Goal: Navigation & Orientation: Find specific page/section

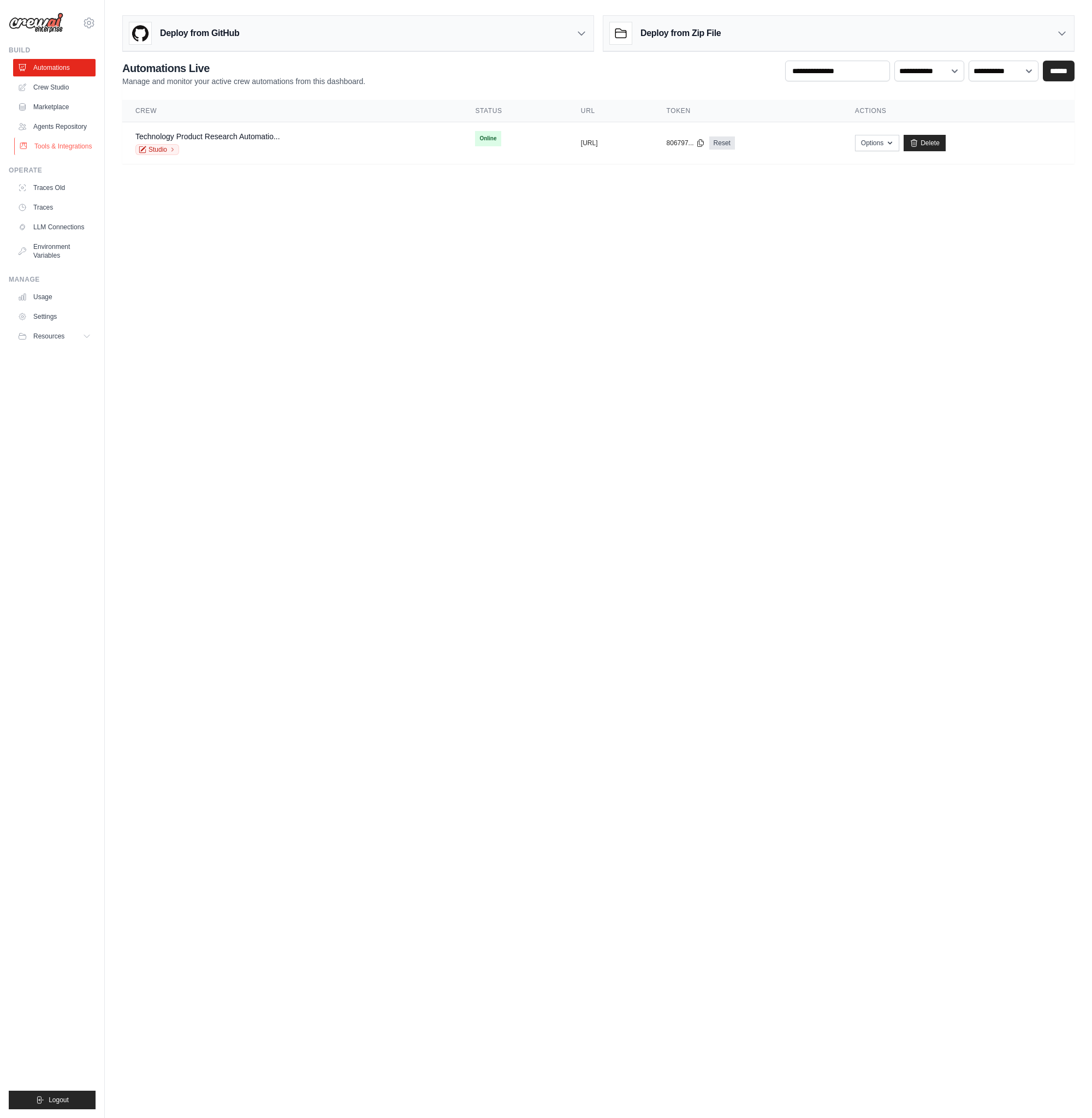
click at [51, 149] on link "Tools & Integrations" at bounding box center [55, 146] width 82 height 18
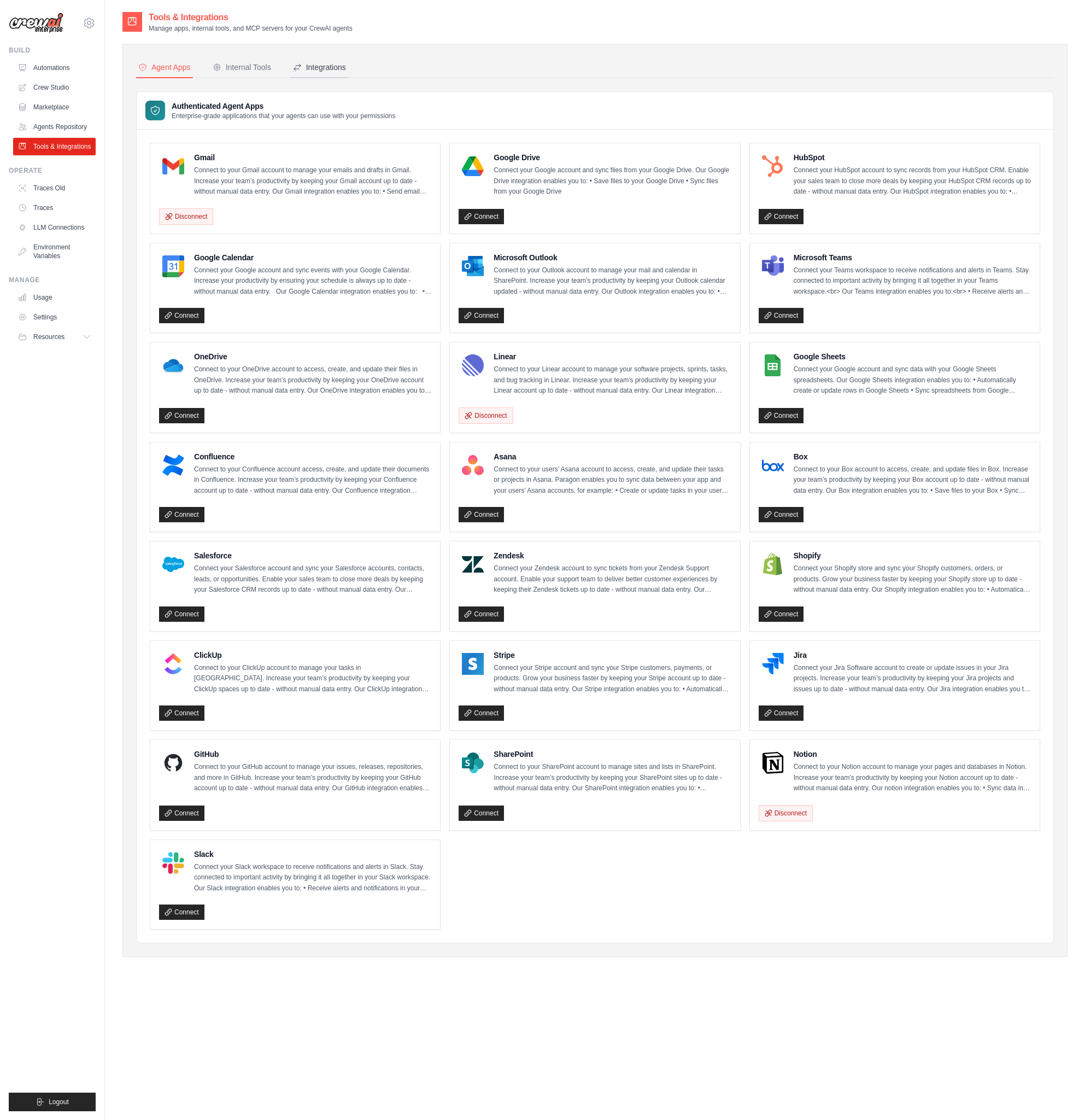
click at [346, 73] on button "Integrations" at bounding box center [319, 67] width 57 height 20
click at [346, 69] on div "Integrations" at bounding box center [319, 67] width 53 height 11
click at [248, 65] on div "Internal Tools" at bounding box center [241, 67] width 59 height 11
click at [328, 66] on div "Integrations" at bounding box center [319, 67] width 53 height 11
click at [241, 65] on div "Internal Tools" at bounding box center [241, 67] width 59 height 11
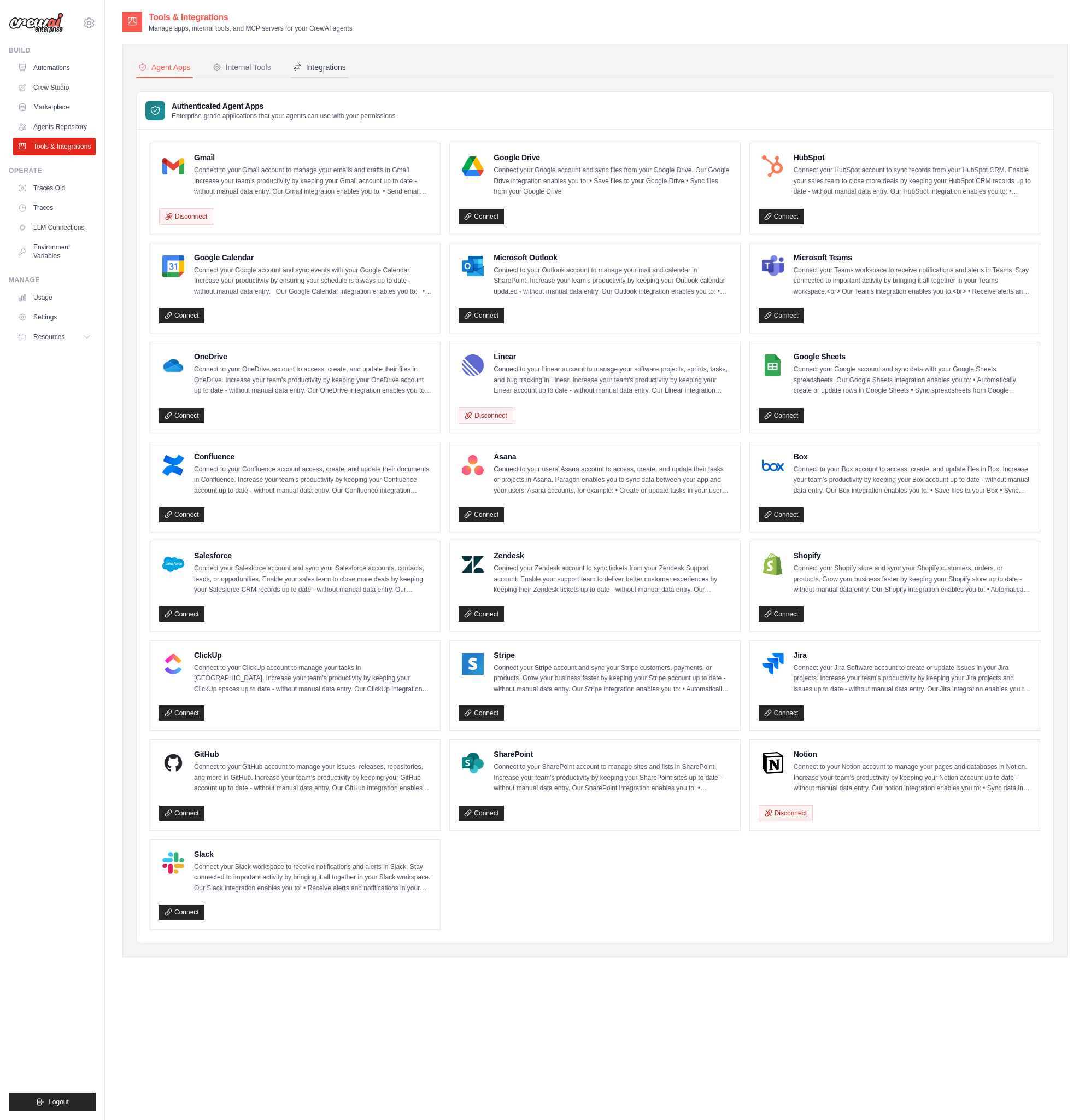
click at [333, 68] on div "Integrations" at bounding box center [319, 67] width 53 height 11
click at [232, 66] on div "Internal Tools" at bounding box center [241, 67] width 59 height 11
click at [309, 68] on div "Integrations" at bounding box center [319, 67] width 53 height 11
click at [222, 70] on icon at bounding box center [217, 67] width 8 height 8
click at [331, 75] on button "Integrations" at bounding box center [319, 67] width 57 height 20
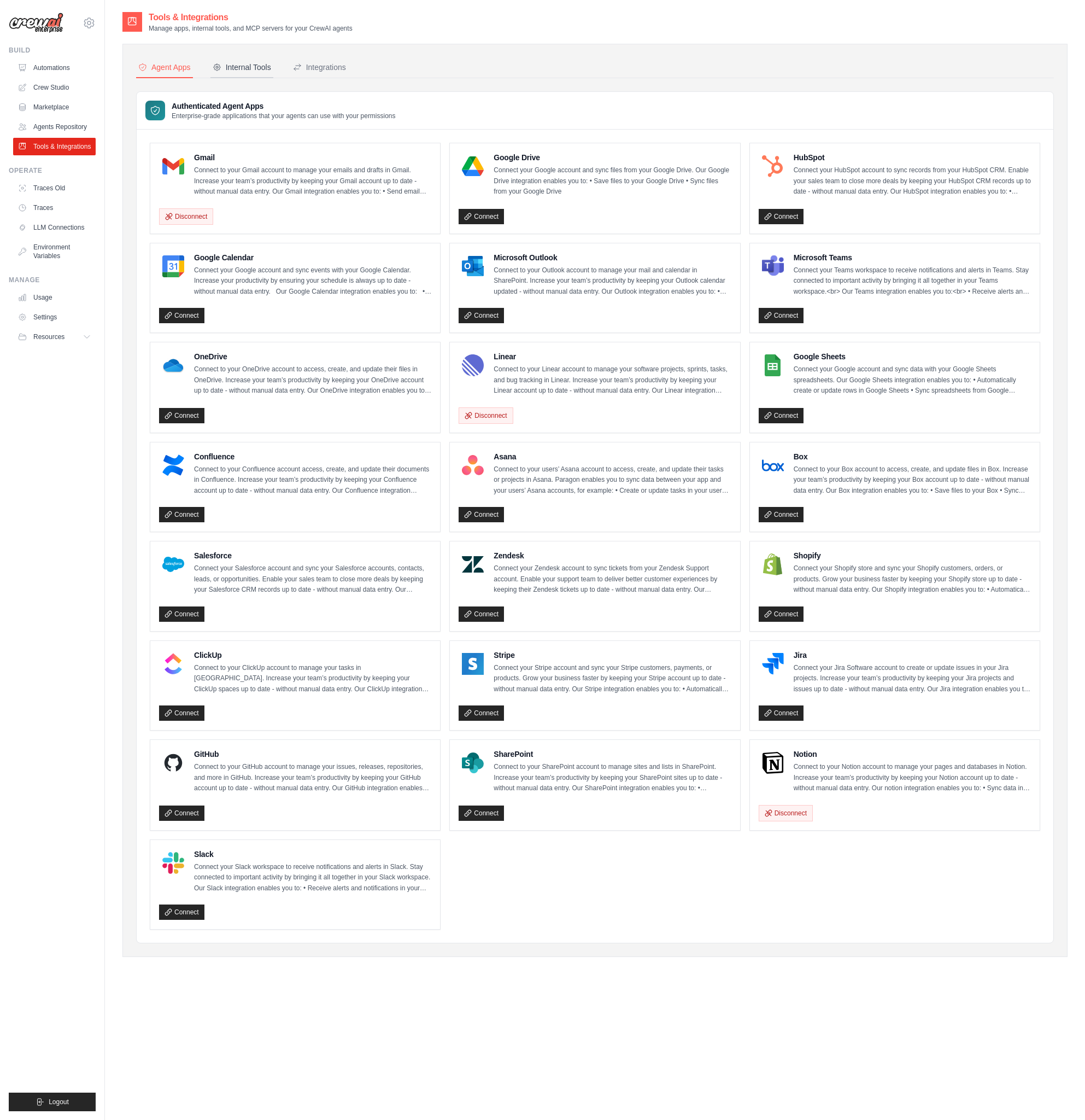
click at [259, 73] on button "Internal Tools" at bounding box center [241, 67] width 63 height 20
click at [70, 119] on link "Agents Repository" at bounding box center [55, 126] width 83 height 18
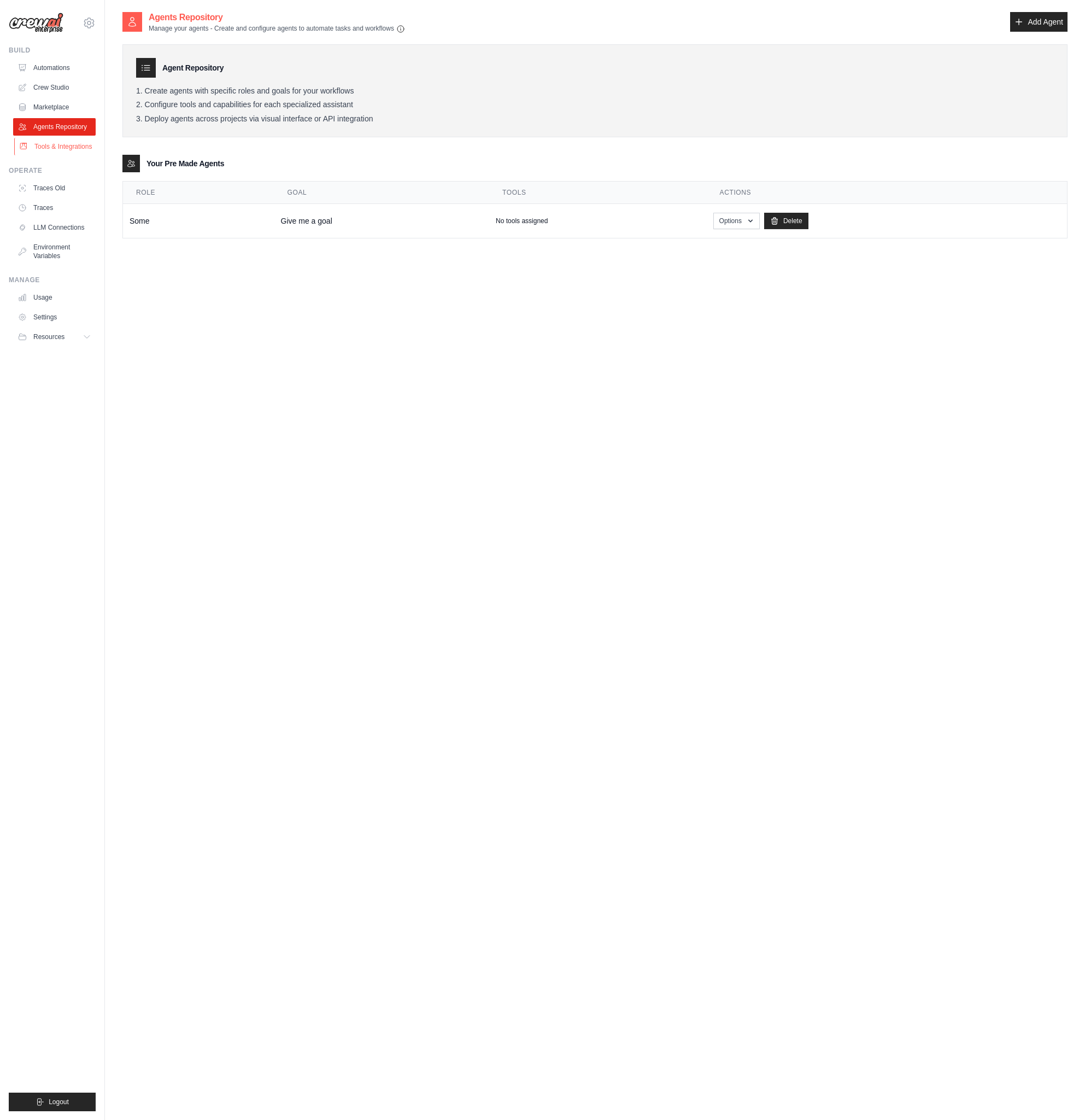
click at [54, 146] on link "Tools & Integrations" at bounding box center [55, 146] width 83 height 18
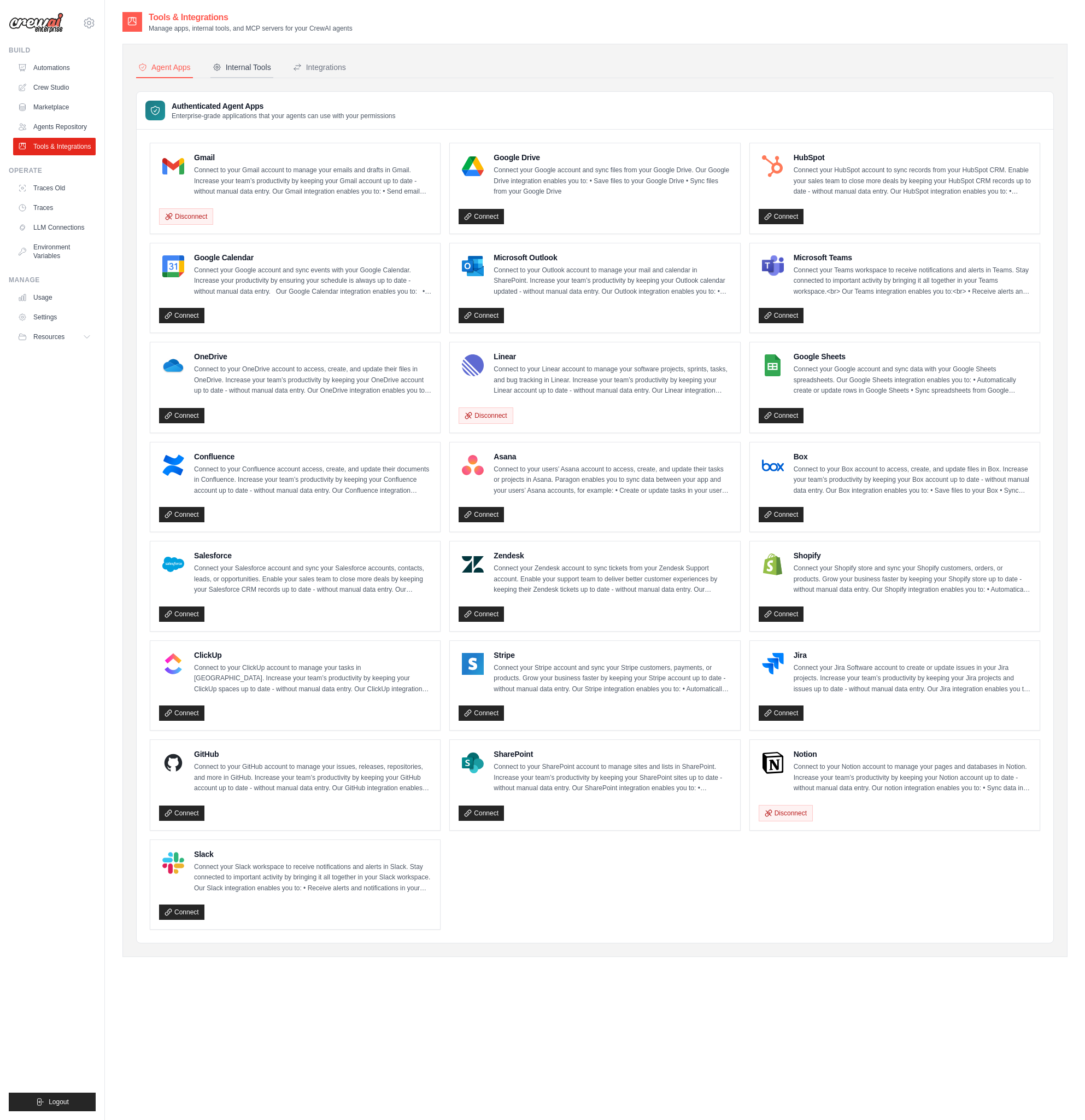
click at [234, 68] on div "Internal Tools" at bounding box center [241, 67] width 59 height 11
click at [256, 66] on div "Internal Tools" at bounding box center [241, 67] width 59 height 11
click at [345, 66] on div "Integrations" at bounding box center [319, 67] width 53 height 11
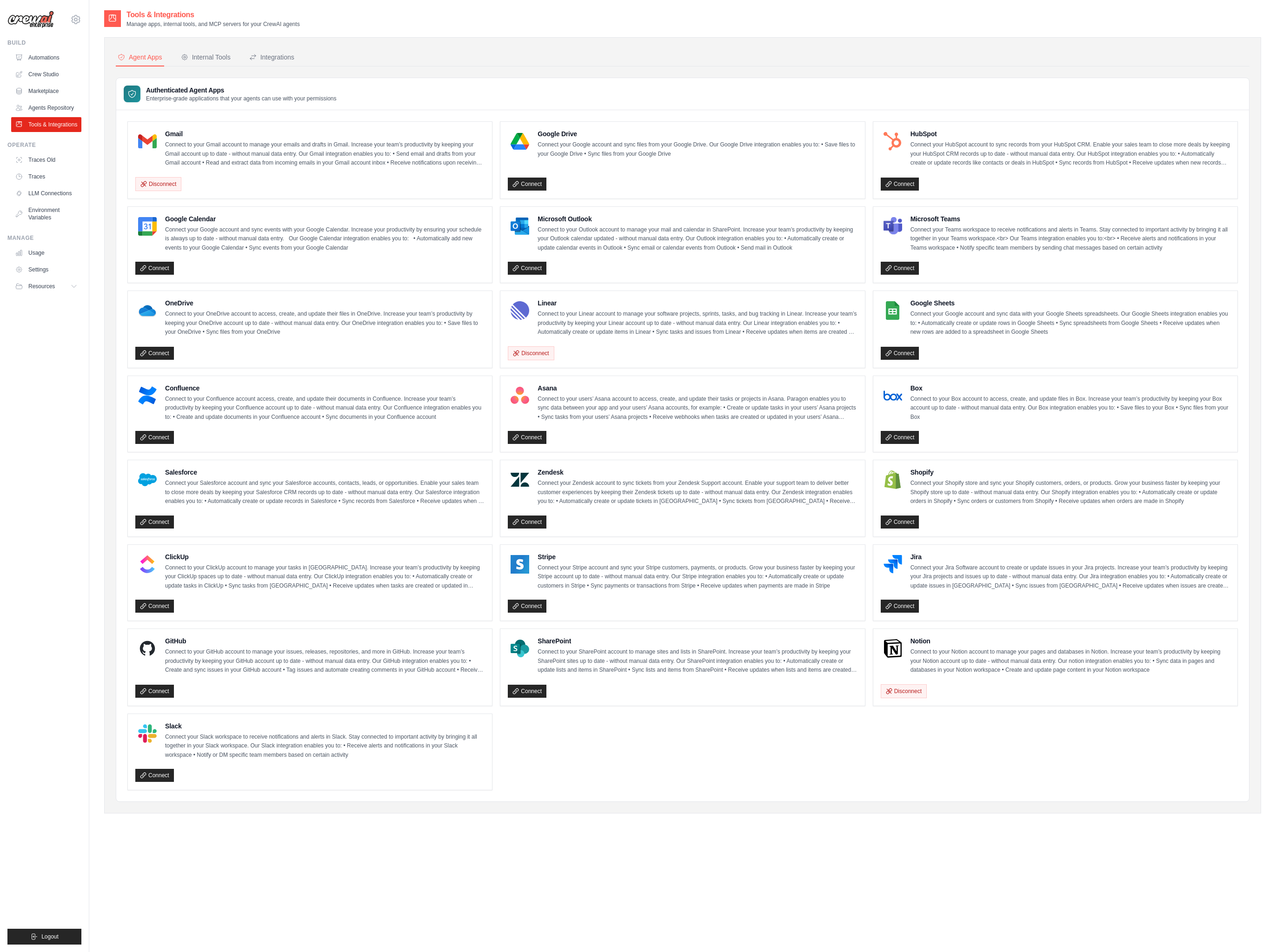
click at [244, 58] on nav "Agent Apps Internal Tools Integrations" at bounding box center [683, 57] width 1134 height 17
click at [217, 58] on div "Internal Tools" at bounding box center [205, 57] width 50 height 9
click at [292, 58] on div "Integrations" at bounding box center [271, 57] width 45 height 9
click at [269, 57] on div "Integrations" at bounding box center [271, 57] width 45 height 9
click at [204, 56] on div "Internal Tools" at bounding box center [205, 57] width 50 height 9
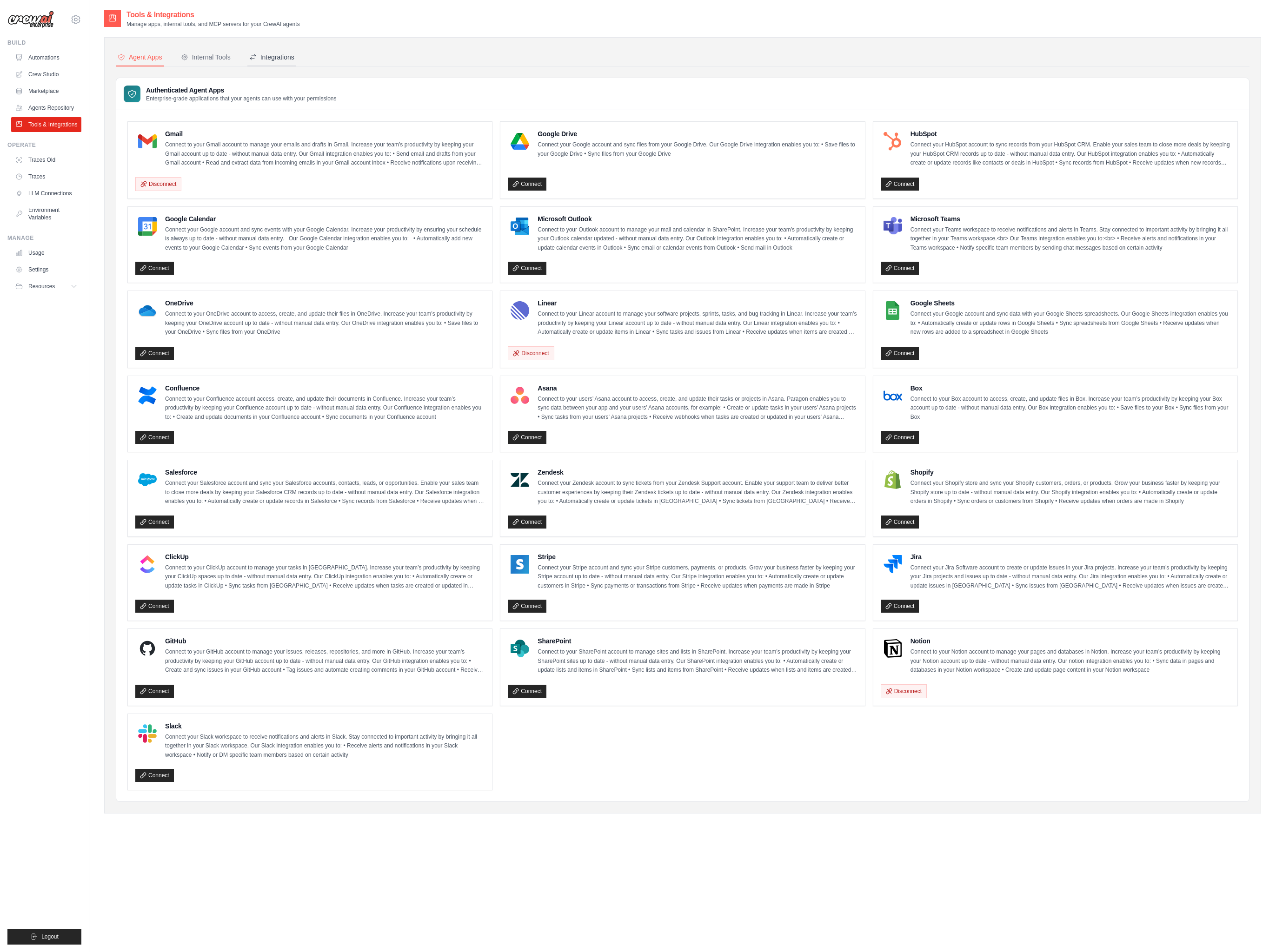
click at [278, 55] on div "Integrations" at bounding box center [271, 57] width 45 height 9
click at [71, 19] on icon at bounding box center [76, 19] width 8 height 8
click at [205, 59] on div "Internal Tools" at bounding box center [205, 57] width 50 height 9
click at [285, 58] on div "Integrations" at bounding box center [271, 57] width 45 height 9
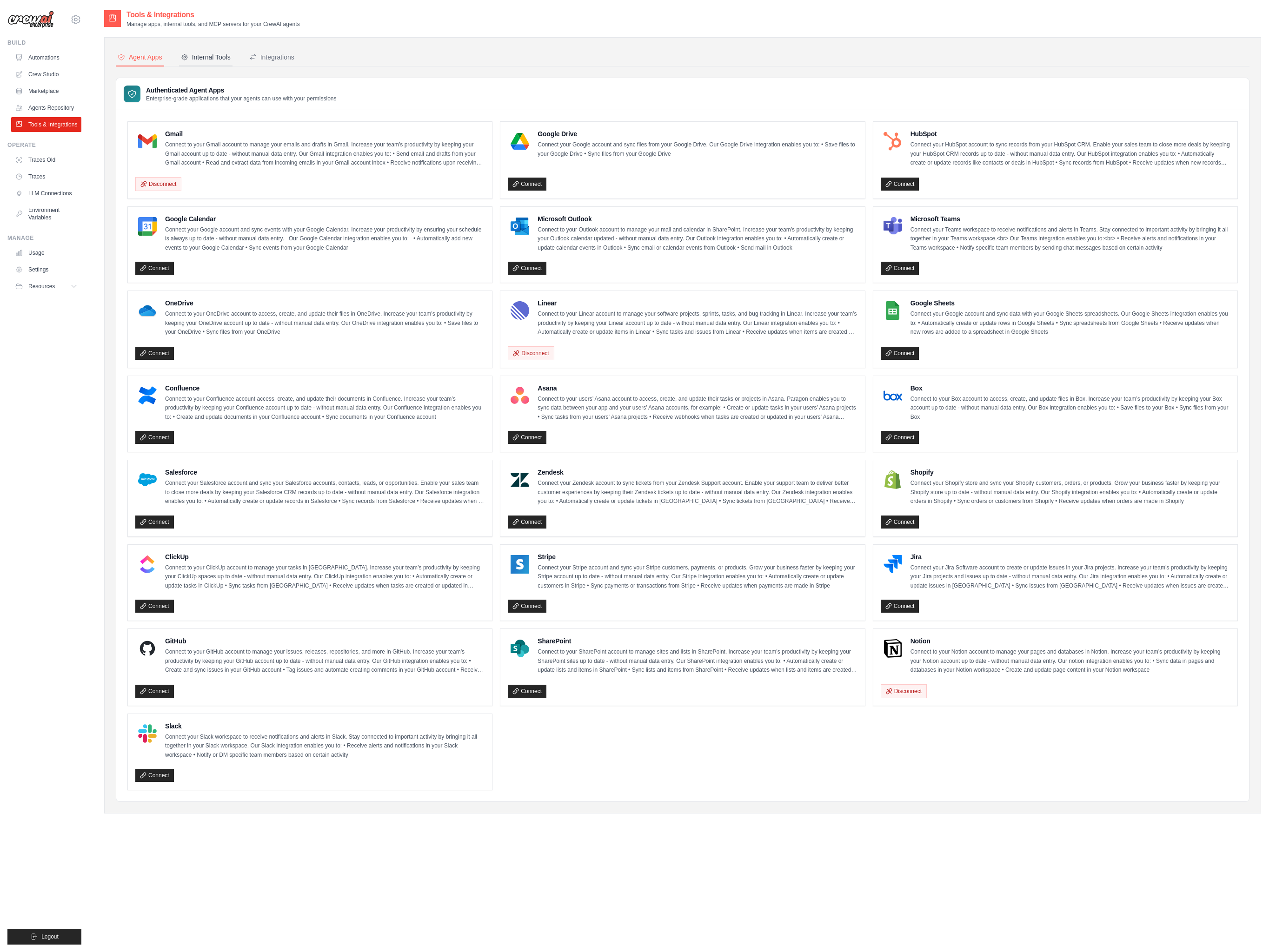
click at [218, 58] on div "Internal Tools" at bounding box center [205, 57] width 50 height 9
click at [77, 19] on icon at bounding box center [76, 19] width 11 height 11
click at [85, 58] on span "CrewAI Internal Org" at bounding box center [116, 57] width 73 height 9
click at [112, 61] on span "CrewAI Internal Org" at bounding box center [116, 57] width 73 height 9
click at [110, 55] on span "CrewAI Internal Org" at bounding box center [116, 57] width 73 height 9
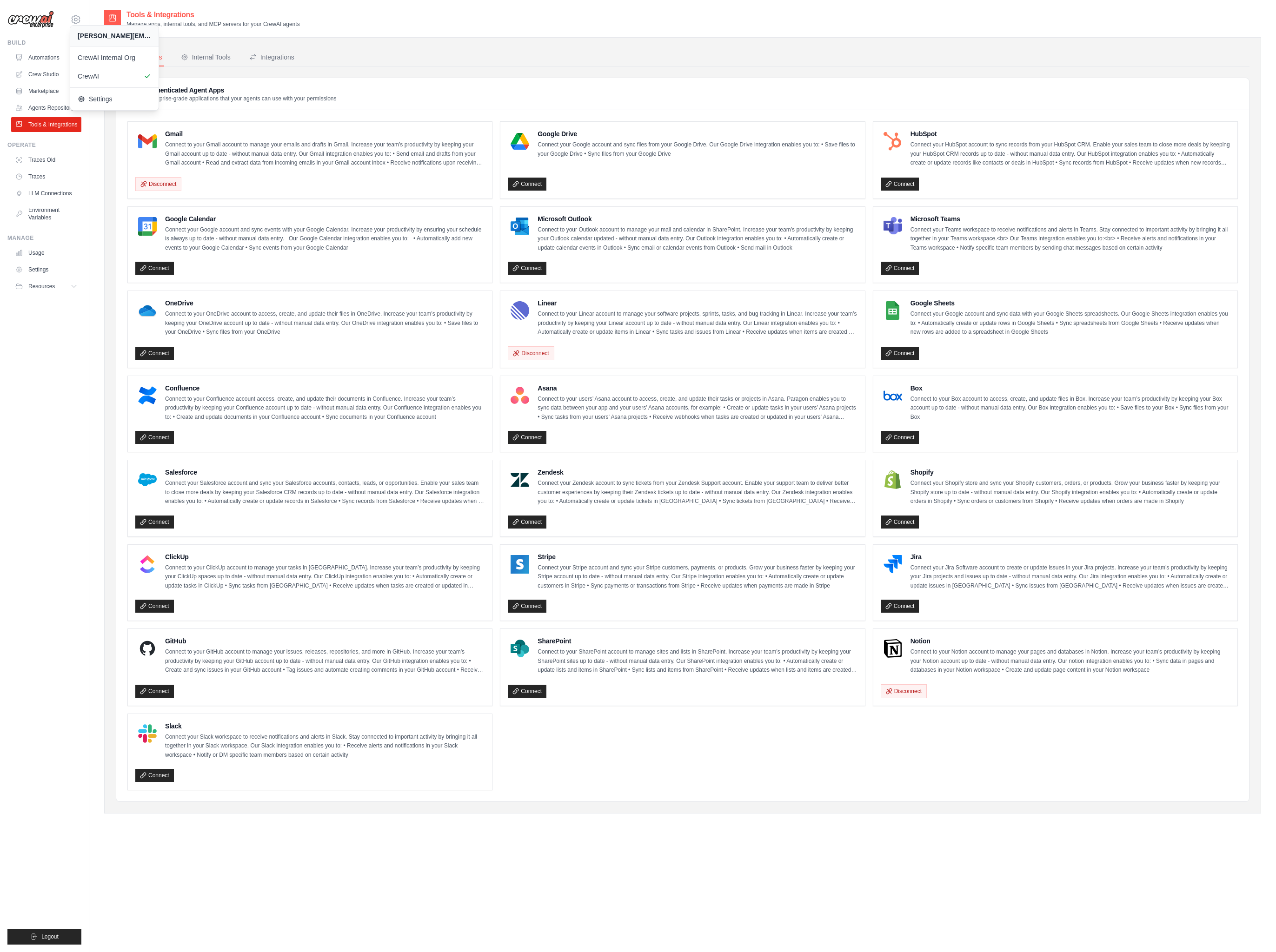
click at [428, 46] on div "Agent Apps Internal Tools Integrations Authenticated Agent Apps Enterprise-grad…" at bounding box center [682, 425] width 1157 height 776
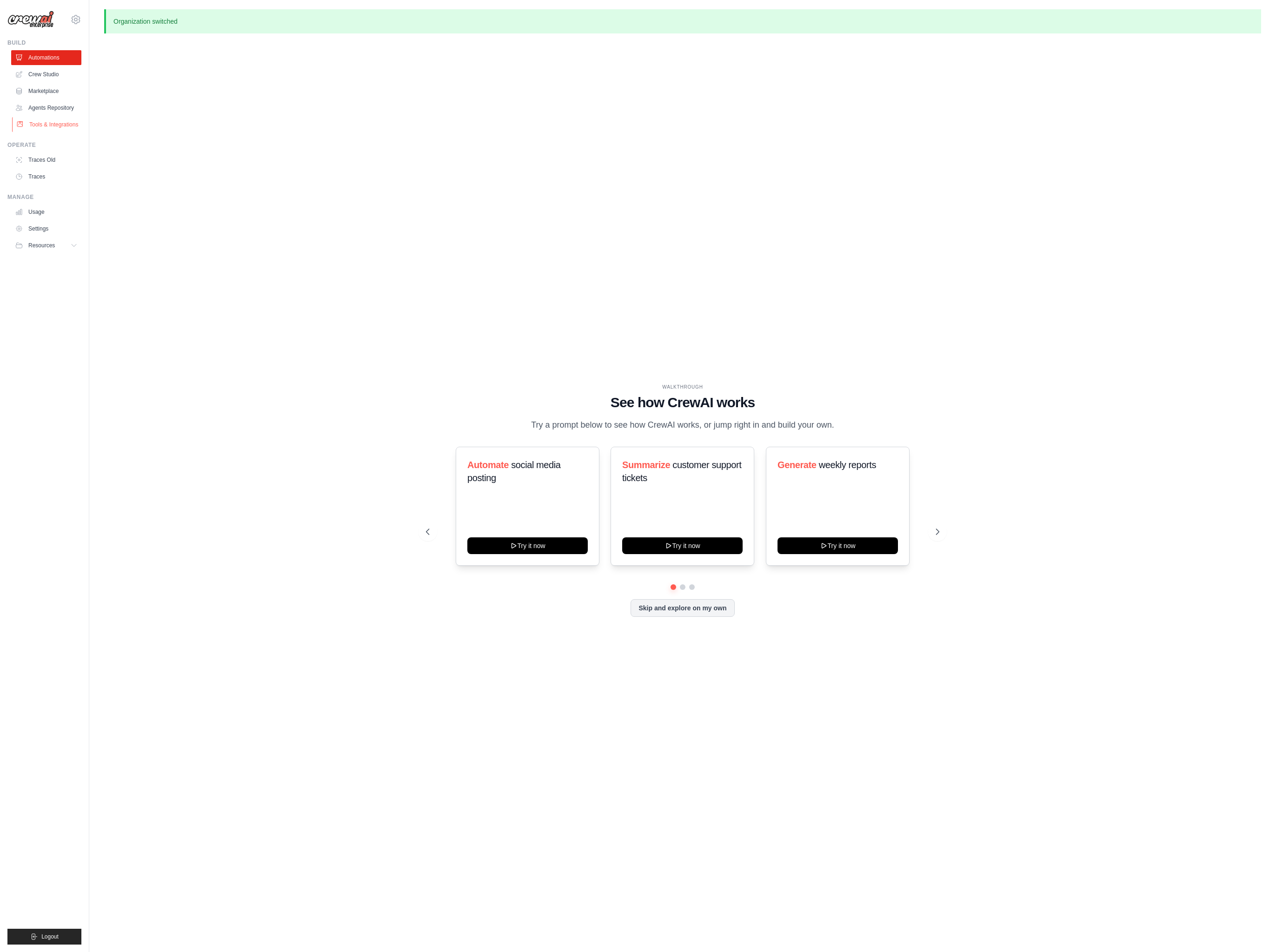
click at [44, 125] on link "Tools & Integrations" at bounding box center [47, 124] width 70 height 15
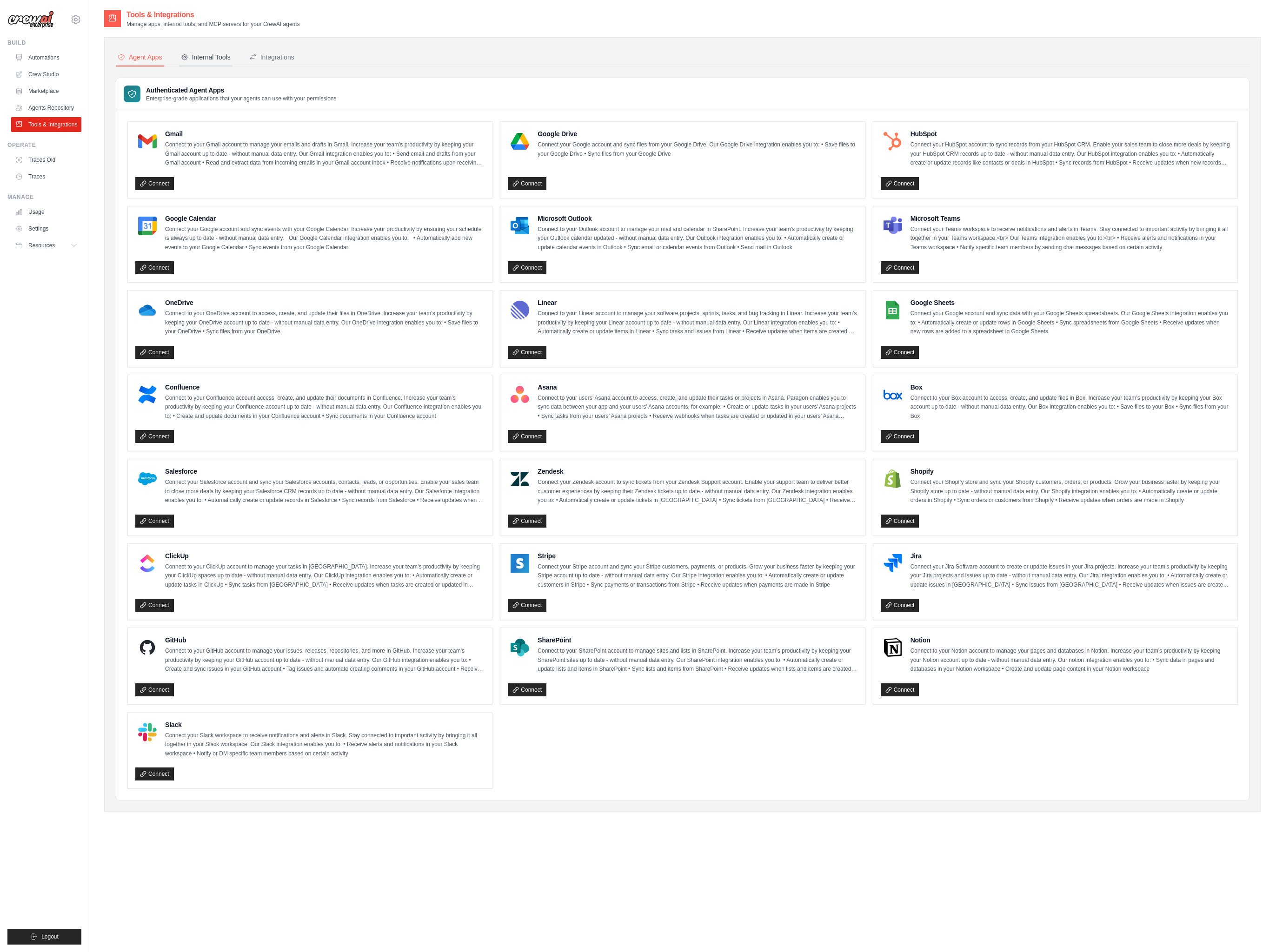
click at [210, 58] on div "Internal Tools" at bounding box center [205, 57] width 50 height 9
click at [294, 58] on div "Integrations" at bounding box center [271, 57] width 45 height 9
click at [210, 53] on div "Internal Tools" at bounding box center [205, 57] width 50 height 9
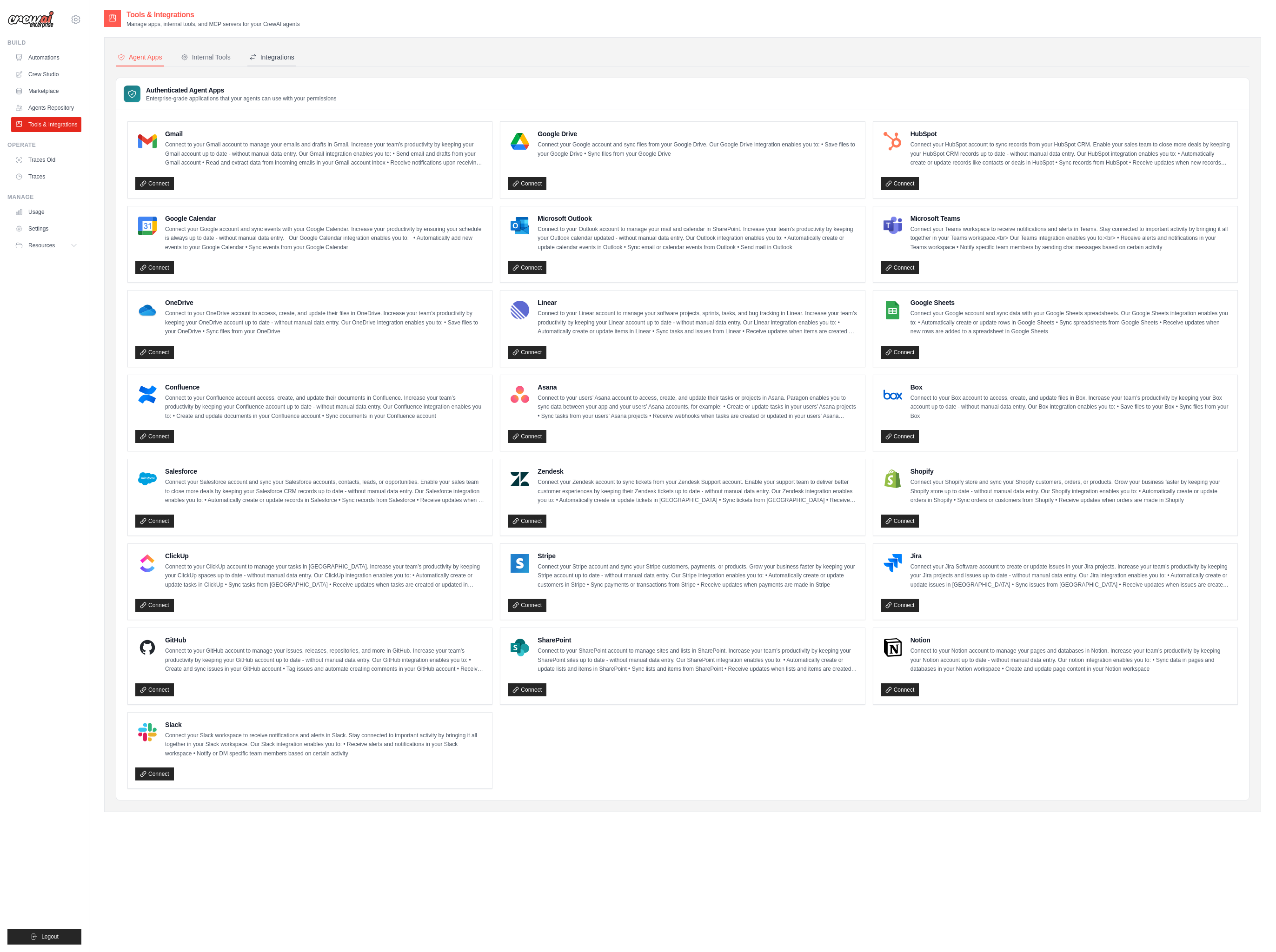
click at [263, 54] on div "Integrations" at bounding box center [271, 57] width 45 height 9
click at [202, 57] on div "Internal Tools" at bounding box center [205, 57] width 50 height 9
click at [272, 58] on div "Integrations" at bounding box center [271, 57] width 45 height 9
click at [205, 58] on div "Internal Tools" at bounding box center [205, 57] width 50 height 9
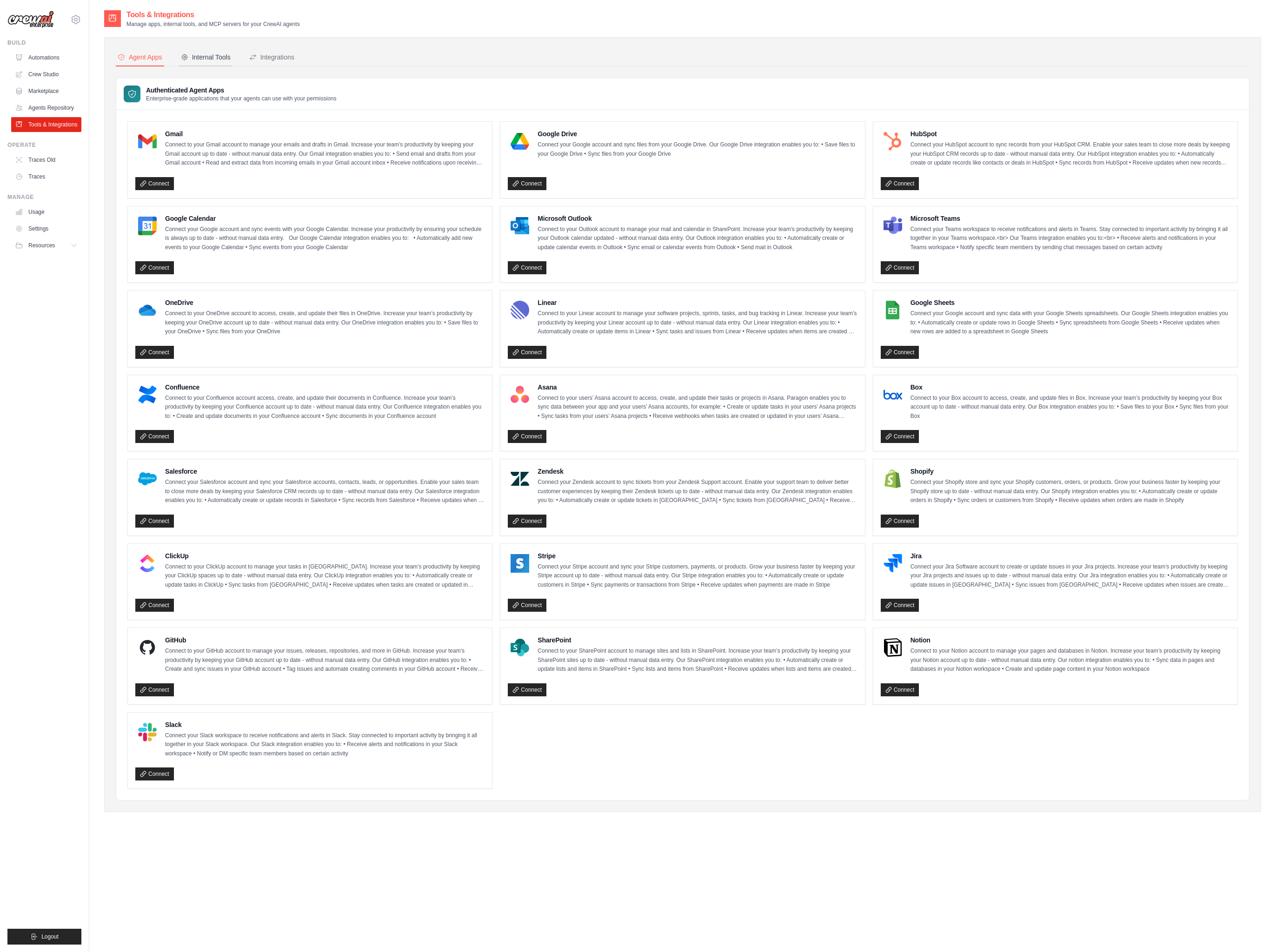
click at [205, 58] on div "Internal Tools" at bounding box center [205, 57] width 50 height 9
click at [282, 56] on div "Integrations" at bounding box center [271, 57] width 45 height 9
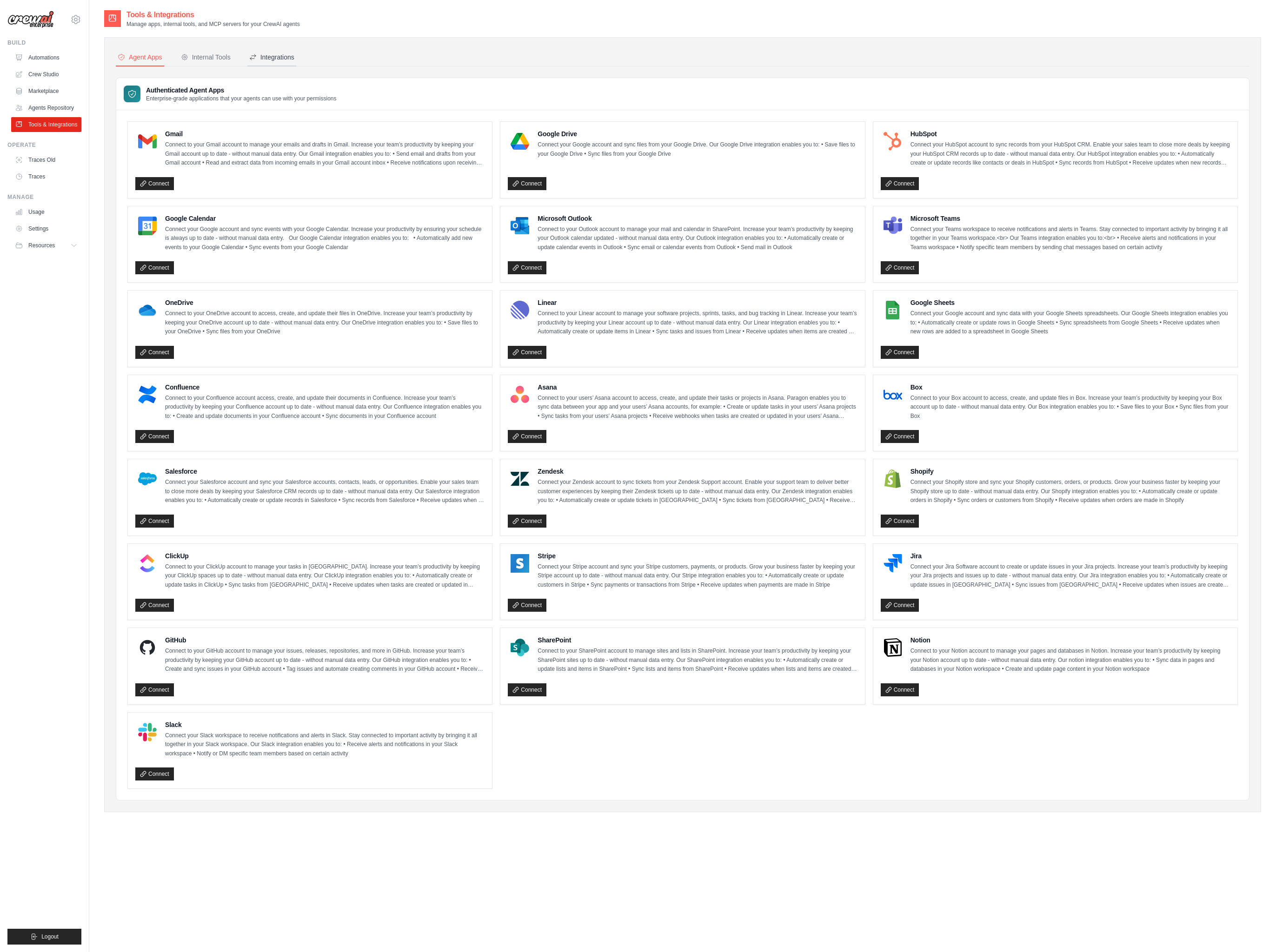
click at [282, 56] on div "Integrations" at bounding box center [271, 57] width 45 height 9
click at [418, 61] on nav "Agent Apps Internal Tools Integrations" at bounding box center [683, 57] width 1134 height 17
click at [77, 20] on icon at bounding box center [76, 19] width 11 height 11
click at [90, 70] on link "CrewAI" at bounding box center [116, 76] width 88 height 19
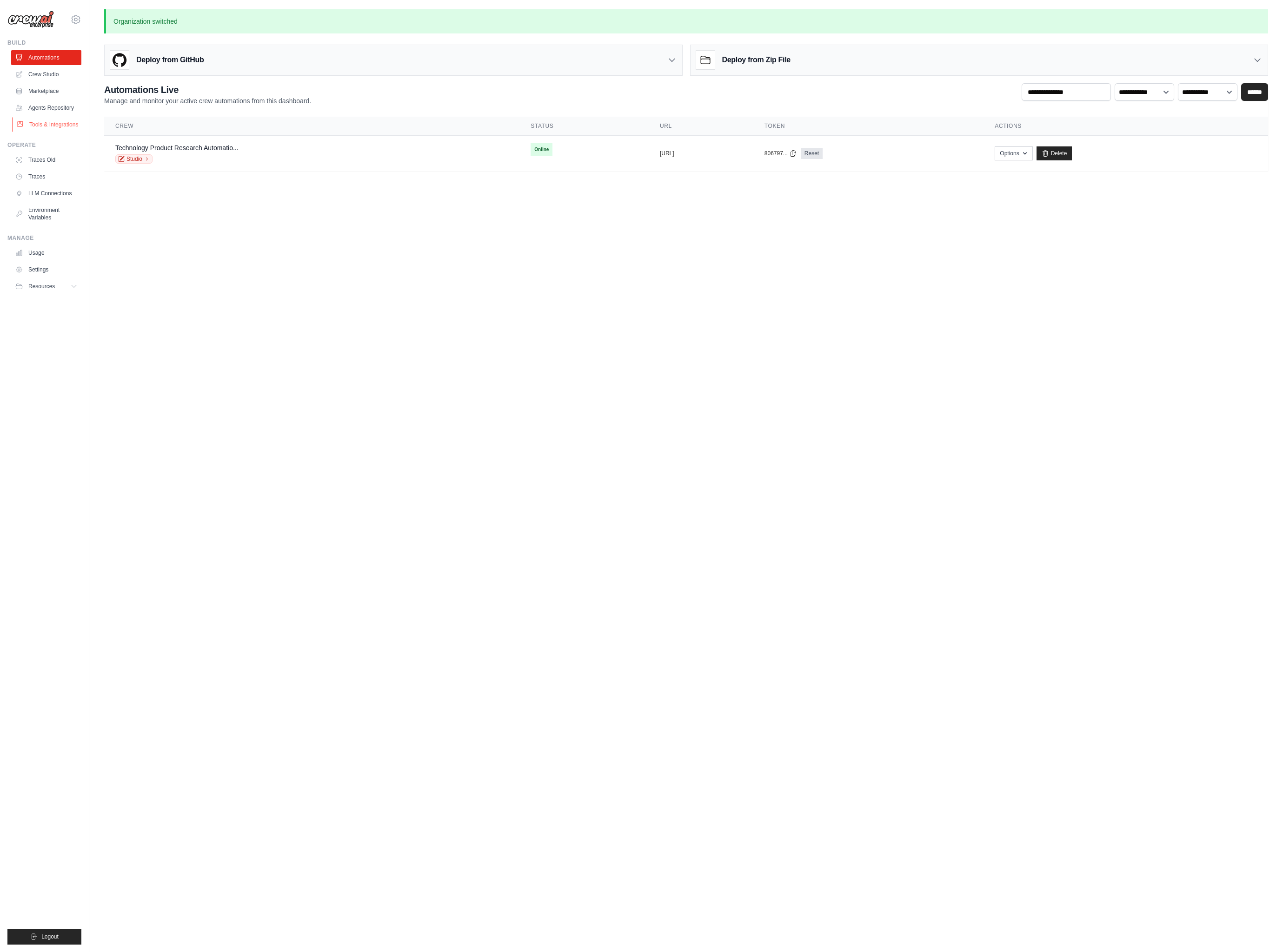
click at [44, 132] on link "Tools & Integrations" at bounding box center [47, 124] width 70 height 15
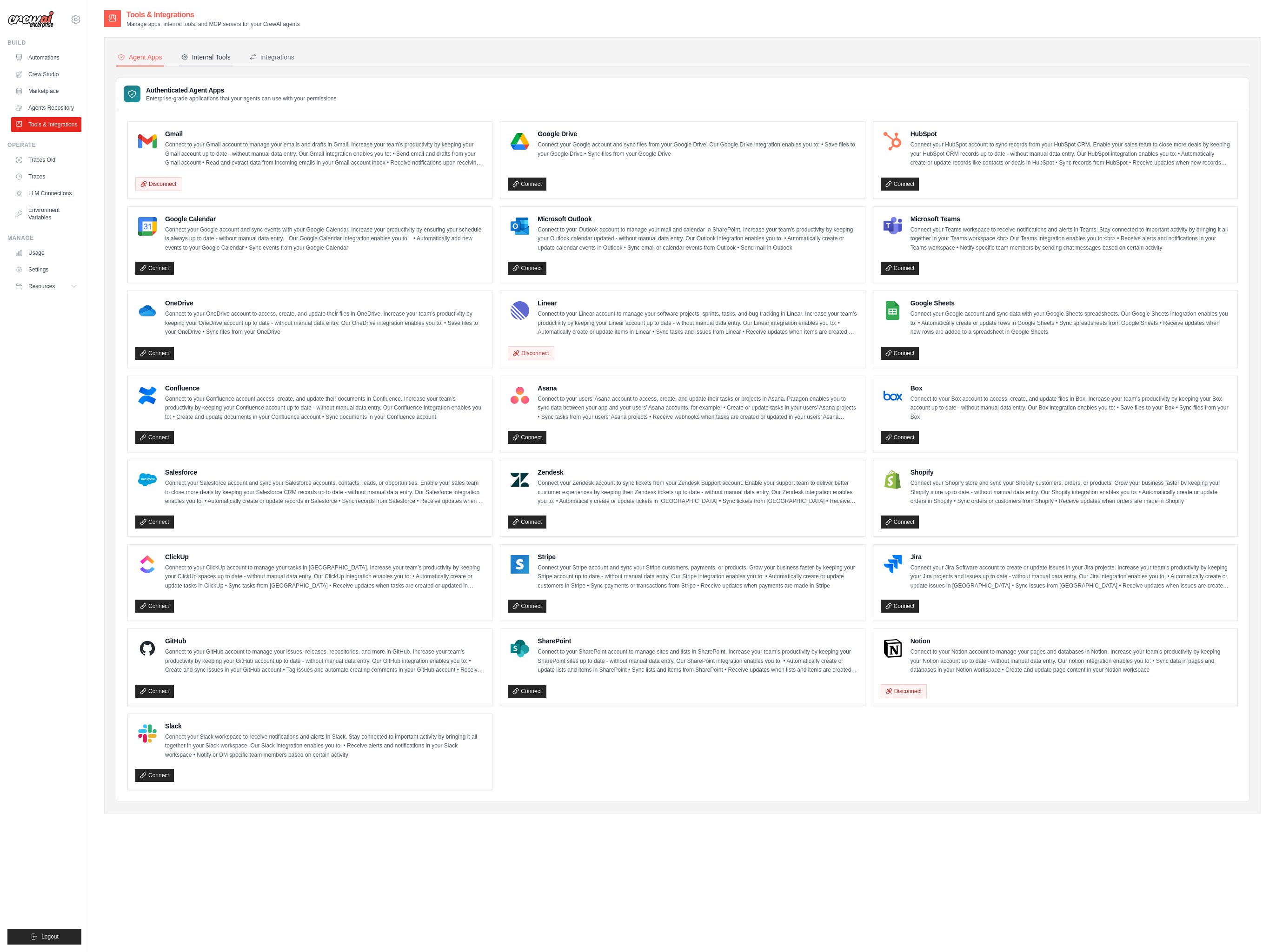
click at [217, 62] on button "Internal Tools" at bounding box center [205, 57] width 53 height 17
click at [282, 61] on div "Integrations" at bounding box center [271, 57] width 45 height 9
click at [224, 62] on button "Internal Tools" at bounding box center [205, 57] width 53 height 17
click at [280, 65] on button "Integrations" at bounding box center [271, 57] width 49 height 17
